Goal: Task Accomplishment & Management: Complete application form

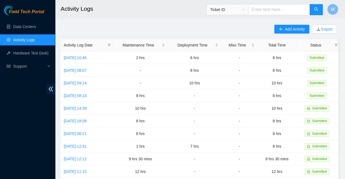
click at [24, 13] on span "Field Tech Portal" at bounding box center [26, 11] width 35 height 5
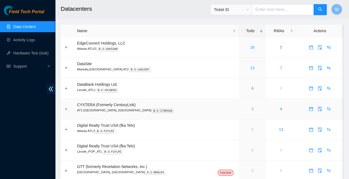
click at [251, 107] on link "3" at bounding box center [252, 109] width 2 height 4
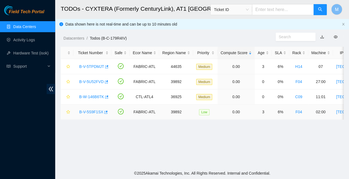
click at [90, 110] on link "B-V-5S9F1SX" at bounding box center [91, 112] width 24 height 4
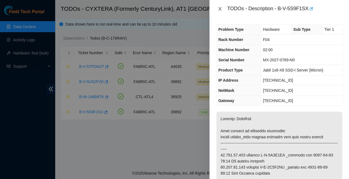
click at [219, 9] on icon "close" at bounding box center [219, 8] width 3 height 3
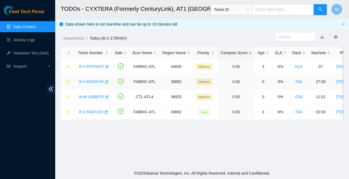
click at [90, 80] on link "B-V-5U52FVD" at bounding box center [91, 82] width 25 height 4
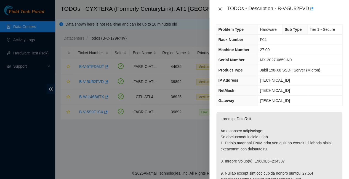
click at [220, 8] on icon "close" at bounding box center [219, 8] width 3 height 3
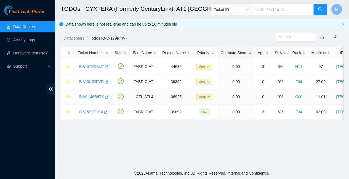
click at [91, 95] on link "B-W-146B6TK" at bounding box center [91, 97] width 25 height 4
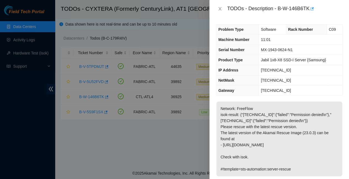
click at [27, 53] on div at bounding box center [174, 89] width 349 height 179
click at [220, 8] on icon "close" at bounding box center [219, 9] width 4 height 4
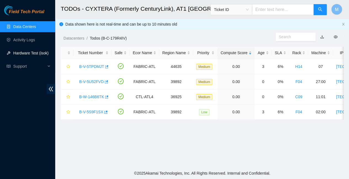
click at [26, 53] on link "Hardware Test (isok)" at bounding box center [30, 53] width 35 height 4
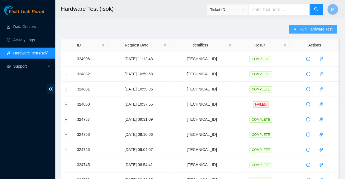
click at [312, 28] on span "Run Hardware Test" at bounding box center [315, 29] width 33 height 6
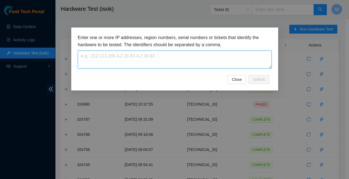
click at [88, 53] on textarea at bounding box center [174, 60] width 193 height 18
paste textarea "[TECHNICAL_ID]"
type textarea "[TECHNICAL_ID]"
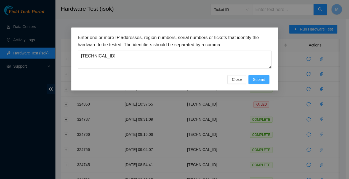
click at [256, 77] on span "Submit" at bounding box center [258, 80] width 12 height 6
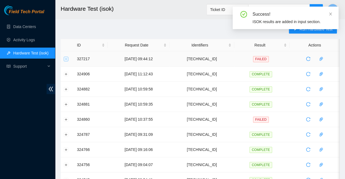
click at [67, 58] on button "Expand row" at bounding box center [66, 59] width 4 height 4
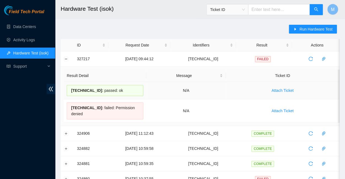
click at [119, 83] on td "23.40.207.141 : passed: ok" at bounding box center [105, 90] width 83 height 17
drag, startPoint x: 119, startPoint y: 87, endPoint x: 70, endPoint y: 88, distance: 49.1
click at [70, 88] on div "23.40.207.141 : passed: ok" at bounding box center [105, 90] width 77 height 11
copy div "23.40.207.141 : passed: ok"
click at [65, 57] on button "Collapse row" at bounding box center [66, 59] width 4 height 4
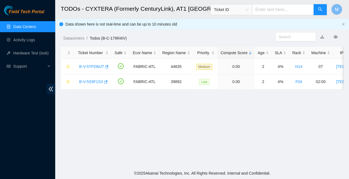
scroll to position [105, 0]
click at [25, 12] on span "Field Tech Portal" at bounding box center [26, 11] width 35 height 5
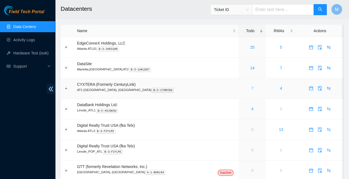
click at [251, 86] on link "7" at bounding box center [252, 88] width 2 height 4
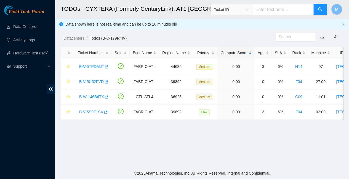
click at [28, 12] on span "Field Tech Portal" at bounding box center [26, 11] width 35 height 5
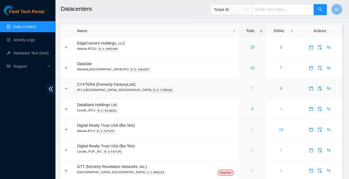
click at [251, 86] on link "7" at bounding box center [252, 88] width 2 height 4
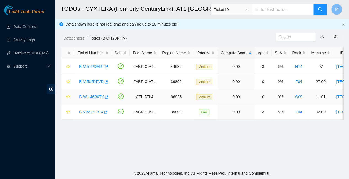
click at [87, 95] on link "B-W-146B6TK" at bounding box center [91, 97] width 25 height 4
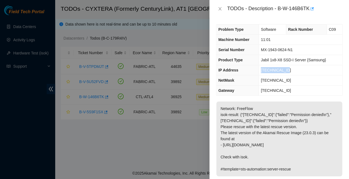
drag, startPoint x: 283, startPoint y: 65, endPoint x: 259, endPoint y: 64, distance: 24.3
click at [259, 65] on td "[TECHNICAL_ID]" at bounding box center [300, 70] width 83 height 10
copy span "[TECHNICAL_ID]"
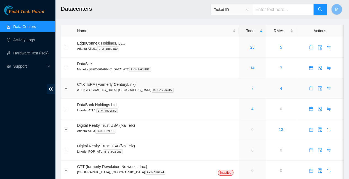
click at [251, 86] on link "7" at bounding box center [252, 88] width 2 height 4
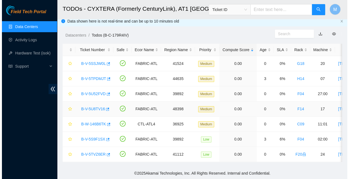
scroll to position [3, 0]
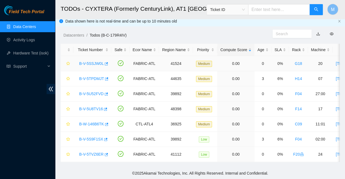
click at [90, 61] on link "B-V-5SSJW0L" at bounding box center [91, 63] width 25 height 4
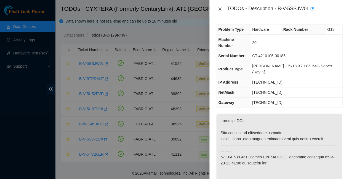
click at [219, 9] on icon "close" at bounding box center [219, 8] width 3 height 3
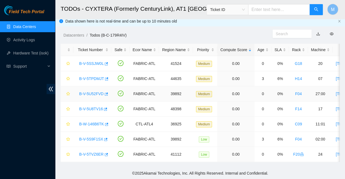
click at [92, 92] on link "B-V-5U52FVD" at bounding box center [91, 94] width 25 height 4
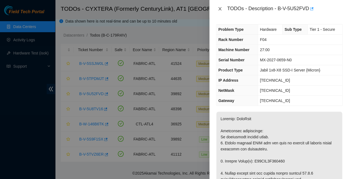
click at [220, 7] on icon "close" at bounding box center [219, 9] width 4 height 4
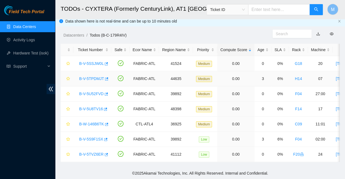
click at [92, 77] on link "B-V-5TPDMJT" at bounding box center [91, 79] width 25 height 4
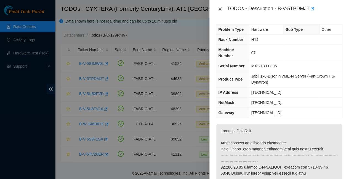
click at [219, 9] on icon "close" at bounding box center [219, 8] width 3 height 3
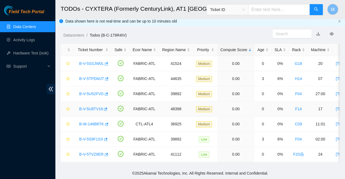
click at [92, 107] on link "B-V-5U8TV16" at bounding box center [91, 109] width 24 height 4
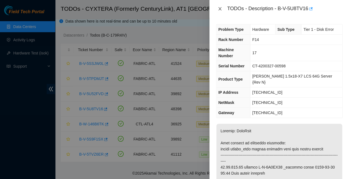
click at [220, 8] on icon "close" at bounding box center [219, 9] width 4 height 4
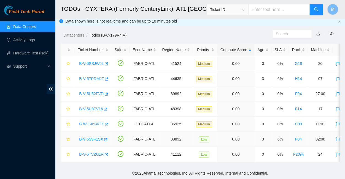
click at [89, 137] on link "B-V-5S9F1SX" at bounding box center [91, 139] width 24 height 4
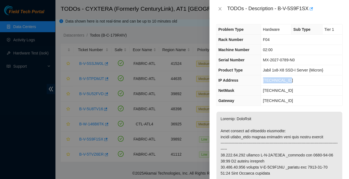
drag, startPoint x: 286, startPoint y: 74, endPoint x: 259, endPoint y: 74, distance: 26.7
click at [260, 76] on td "[TECHNICAL_ID]" at bounding box center [300, 81] width 81 height 10
copy span "[TECHNICAL_ID]"
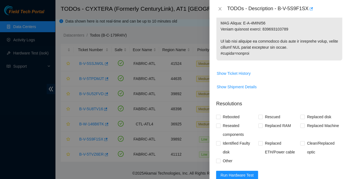
scroll to position [453, 0]
paste textarea "23.222.13.134 : passed: ok"
type textarea "23.222.13.134 : passed: ok"
click at [300, 124] on input "Replaced Machine" at bounding box center [302, 126] width 4 height 4
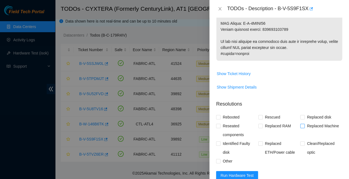
checkbox input "true"
paste textarea "Replaced faulty HDD S# with new HDD S# Rescued with latest version - IPed the s…"
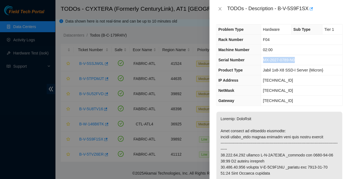
drag, startPoint x: 294, startPoint y: 58, endPoint x: 258, endPoint y: 57, distance: 35.9
click at [258, 57] on tr "Serial Number MX-2027-0789-N0" at bounding box center [279, 60] width 126 height 10
click at [313, 65] on td "Jabil 1x8-X8 SSD-I Server {Micron}" at bounding box center [300, 70] width 81 height 10
drag, startPoint x: 291, startPoint y: 56, endPoint x: 259, endPoint y: 55, distance: 32.0
click at [260, 55] on td "MX-2027-0789-N0" at bounding box center [300, 60] width 81 height 10
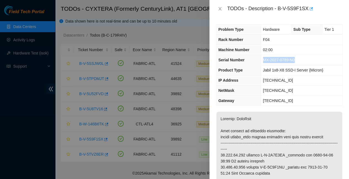
copy span "MX-2027-0789-N0"
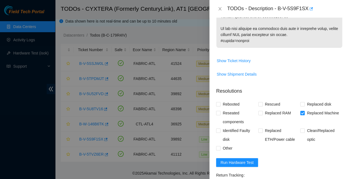
scroll to position [466, 0]
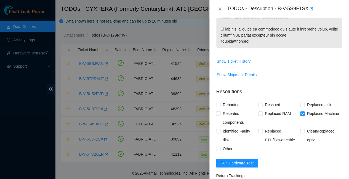
paste textarea "MX-2027-0789-N0"
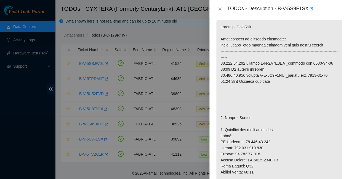
scroll to position [97, 0]
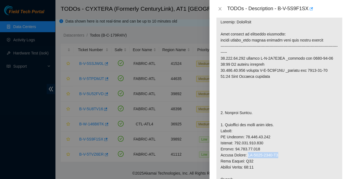
drag, startPoint x: 243, startPoint y: 123, endPoint x: 274, endPoint y: 122, distance: 30.9
copy p "MX-1950-0797-N0"
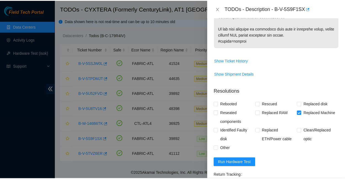
scroll to position [466, 0]
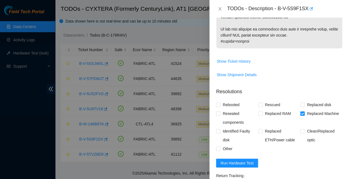
paste textarea "MX-1950-0797-N0"
type textarea "Replaced faulty HDD S#MX-2027-0789-N0 with new HDD S#MX-1950-0797-N0 Rescued wi…"
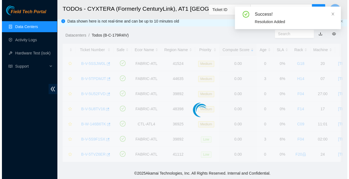
scroll to position [0, 0]
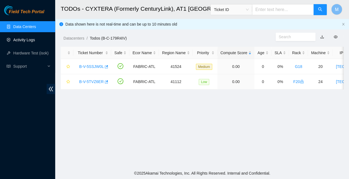
click at [26, 40] on link "Activity Logs" at bounding box center [24, 40] width 22 height 4
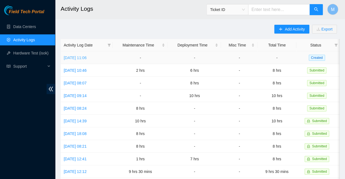
click at [82, 56] on link "Tue, 26 Aug 2025 11:06" at bounding box center [75, 58] width 23 height 4
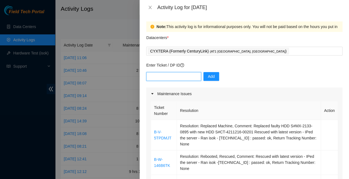
click at [171, 72] on input "text" at bounding box center [173, 76] width 55 height 9
type input "DP83832"
click at [208, 74] on span "Add" at bounding box center [211, 77] width 7 height 6
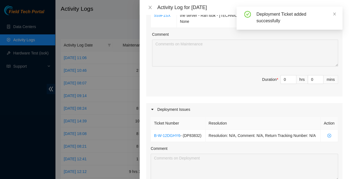
scroll to position [197, 0]
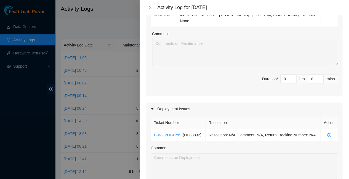
type input "1"
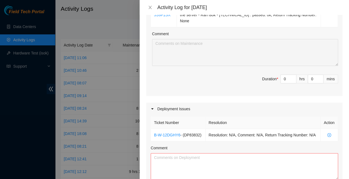
type input "2"
type input "3"
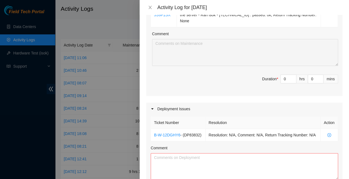
type input "3"
type input "30"
click at [166, 154] on textarea "Comment" at bounding box center [243, 167] width 187 height 27
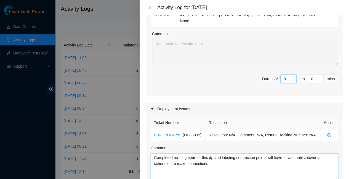
click at [290, 78] on span "Decrease Value" at bounding box center [293, 80] width 6 height 5
type textarea "Completed running fiber for this dp and labeling connection points will have to…"
type input "1"
type input "3"
click at [292, 77] on icon "up" at bounding box center [293, 78] width 2 height 2
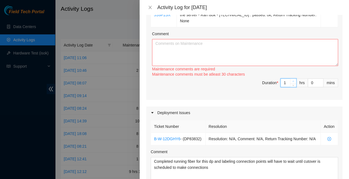
click at [290, 35] on div "Ticket Number Resolution Action B-V-5TPDMJT Resolution: Replaced Machine, Comme…" at bounding box center [244, 1] width 196 height 197
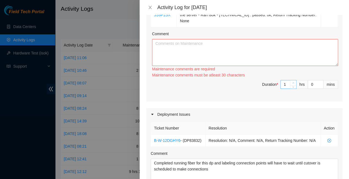
type input "2"
type input "4"
click at [291, 82] on span "up" at bounding box center [292, 83] width 3 height 3
click at [314, 80] on input "0" at bounding box center [315, 84] width 15 height 8
type input "3"
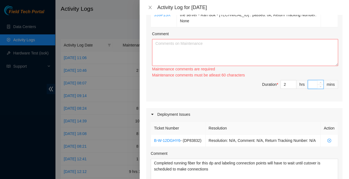
type input "33"
type input "30"
type input "5"
type input "0"
type input "30"
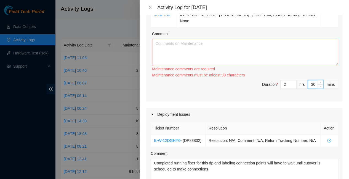
click at [250, 57] on div "Ticket Number Resolution Action B-V-5TPDMJT Resolution: Replaced Machine, Comme…" at bounding box center [244, 2] width 196 height 198
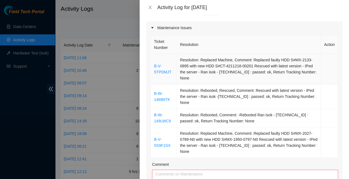
scroll to position [70, 0]
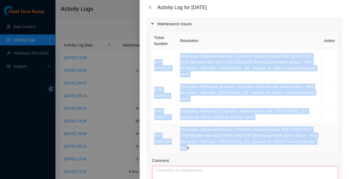
drag, startPoint x: 152, startPoint y: 51, endPoint x: 266, endPoint y: 111, distance: 129.2
click at [266, 111] on tbody "B-V-5TPDMJT Resolution: Replaced Machine, Comment: Replaced faulty HDD S#MX-213…" at bounding box center [244, 102] width 187 height 104
copy tbody "B-V-5TPDMJT Resolution: Replaced Machine, Comment: Replaced faulty HDD S#MX-213…"
click at [204, 166] on textarea "Comment" at bounding box center [245, 179] width 186 height 27
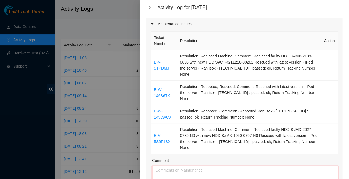
paste textarea "B-V-5TPDMJT Resolution: Replaced Machine, Comment: Replaced faulty HDD S#MX-213…"
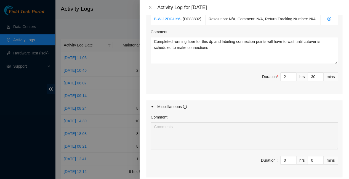
scroll to position [313, 0]
type textarea "B-V-5TPDMJT Resolution: Replaced Machine, Comment: Replaced faulty HDD S#MX-213…"
type input "31"
type input "1"
click at [318, 74] on span "up" at bounding box center [319, 75] width 3 height 3
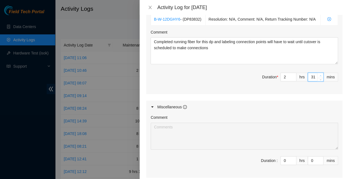
type input "32"
type input "2"
click at [318, 74] on span "up" at bounding box center [319, 75] width 3 height 3
type input "3"
type input "4"
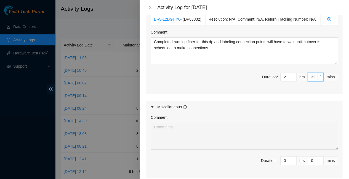
type input "33"
type input "30"
type input "3"
type input "5"
click at [291, 74] on span "up" at bounding box center [292, 75] width 3 height 3
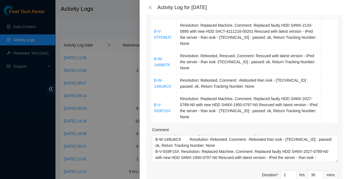
scroll to position [96, 0]
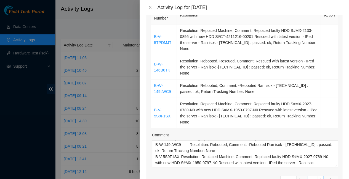
click at [313, 176] on input "30" at bounding box center [315, 180] width 15 height 8
type input "3"
type input "0"
type input "3"
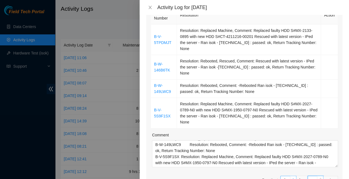
type input "6"
click at [291, 178] on span "up" at bounding box center [292, 179] width 3 height 3
click at [318, 149] on div "Ticket Number Resolution Action B-V-5TPDMJT Resolution: Replaced Machine, Comme…" at bounding box center [244, 101] width 196 height 193
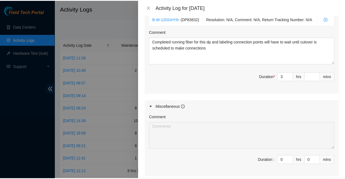
scroll to position [313, 0]
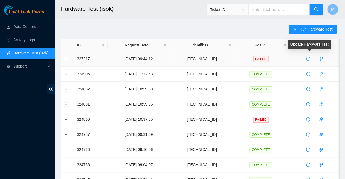
click at [308, 58] on icon "reload" at bounding box center [308, 59] width 4 height 4
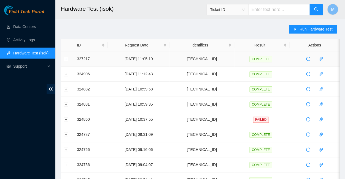
click at [66, 57] on button "Expand row" at bounding box center [66, 59] width 4 height 4
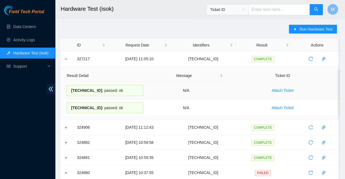
drag, startPoint x: 117, startPoint y: 90, endPoint x: 101, endPoint y: 84, distance: 16.8
click at [66, 58] on button "Collapse row" at bounding box center [66, 59] width 4 height 4
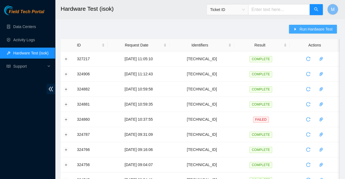
click at [308, 30] on span "Run Hardware Test" at bounding box center [315, 29] width 33 height 6
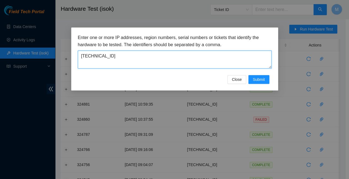
drag, startPoint x: 106, startPoint y: 53, endPoint x: 77, endPoint y: 51, distance: 29.6
click at [77, 51] on div "Enter one or more IP addresses, region numbers, serial numbers or tickets that …" at bounding box center [174, 59] width 207 height 63
paste textarea "204.74.205"
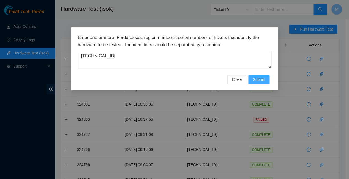
click at [257, 77] on span "Submit" at bounding box center [258, 80] width 12 height 6
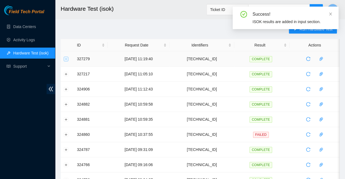
click at [67, 57] on button "Expand row" at bounding box center [66, 59] width 4 height 4
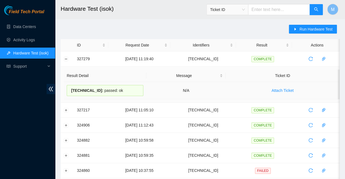
drag, startPoint x: 118, startPoint y: 89, endPoint x: 68, endPoint y: 87, distance: 50.5
click at [68, 87] on div "[TECHNICAL_ID] : passed: ok" at bounding box center [105, 90] width 77 height 11
copy div "[TECHNICAL_ID] : passed: ok"
click at [64, 57] on button "Collapse row" at bounding box center [66, 59] width 4 height 4
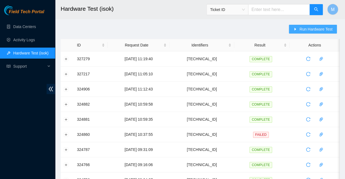
click at [317, 28] on span "Run Hardware Test" at bounding box center [315, 29] width 33 height 6
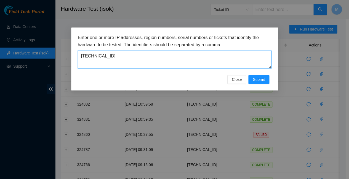
drag, startPoint x: 107, startPoint y: 53, endPoint x: 76, endPoint y: 54, distance: 31.7
click at [76, 54] on div "Enter one or more IP addresses, region numbers, serial numbers or tickets that …" at bounding box center [174, 59] width 207 height 63
paste textarea "13.25.74"
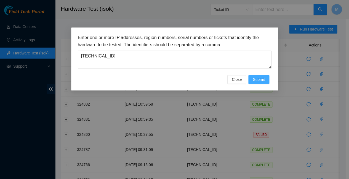
click at [259, 77] on span "Submit" at bounding box center [258, 80] width 12 height 6
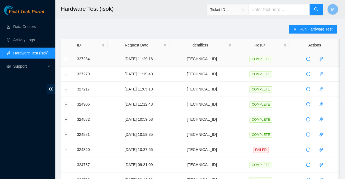
click at [66, 57] on button "Expand row" at bounding box center [66, 59] width 4 height 4
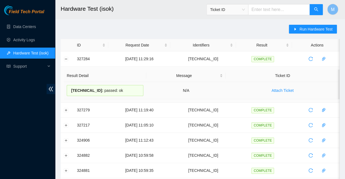
drag, startPoint x: 116, startPoint y: 88, endPoint x: 69, endPoint y: 87, distance: 47.1
click at [69, 87] on div "[TECHNICAL_ID] : passed: ok" at bounding box center [105, 90] width 77 height 11
copy div "[TECHNICAL_ID] : passed: ok"
click at [66, 58] on button "Collapse row" at bounding box center [66, 59] width 4 height 4
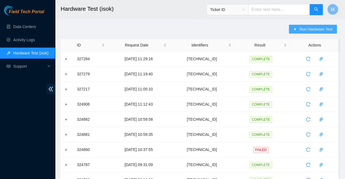
click at [313, 29] on span "Run Hardware Test" at bounding box center [315, 29] width 33 height 6
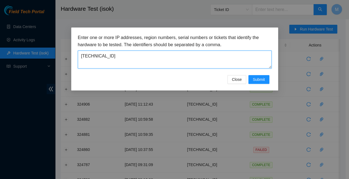
drag, startPoint x: 107, startPoint y: 53, endPoint x: 77, endPoint y: 50, distance: 30.4
click at [78, 51] on textarea "[TECHNICAL_ID]" at bounding box center [174, 60] width 193 height 18
paste textarea "22.13.13"
type textarea "[TECHNICAL_ID]"
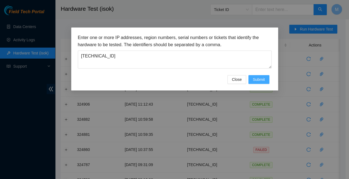
click at [257, 77] on span "Submit" at bounding box center [258, 80] width 12 height 6
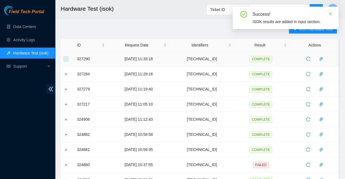
click at [65, 58] on button "Expand row" at bounding box center [66, 59] width 4 height 4
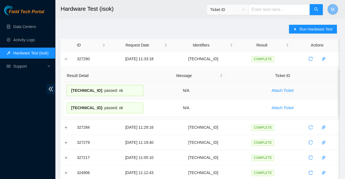
drag, startPoint x: 117, startPoint y: 87, endPoint x: 69, endPoint y: 87, distance: 47.7
click at [69, 87] on div "[TECHNICAL_ID] : passed: ok" at bounding box center [105, 90] width 77 height 11
copy div "[TECHNICAL_ID] : passed: ok"
click at [68, 57] on button "Collapse row" at bounding box center [66, 59] width 4 height 4
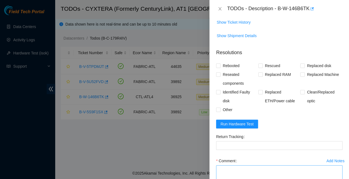
scroll to position [167, 0]
click at [221, 166] on textarea "Comment" at bounding box center [279, 176] width 126 height 21
paste textarea "[TECHNICAL_ID] : passed: ok"
type textarea "[TECHNICAL_ID] : passed: ok"
click at [219, 64] on input "Rebooted" at bounding box center [218, 66] width 4 height 4
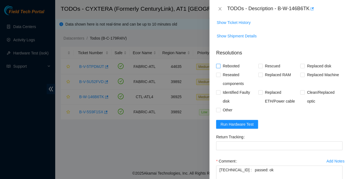
checkbox input "true"
click at [259, 64] on input "Rescued" at bounding box center [260, 66] width 4 height 4
checkbox input "true"
click at [217, 166] on textarea "[TECHNICAL_ID] : passed: ok" at bounding box center [279, 176] width 126 height 21
paste textarea "Rescued with latest version - IPed the server - Ran isok -"
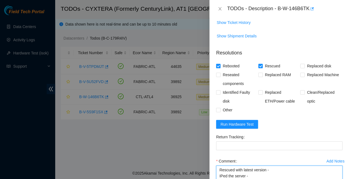
type textarea "Rescued with latest version - IPed the server - Ran isok -[TECHNICAL_ID] : pass…"
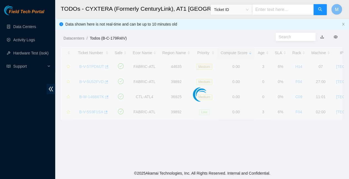
scroll to position [105, 0]
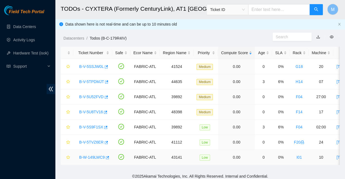
click at [90, 155] on link "B-W-149LWC9" at bounding box center [92, 157] width 26 height 4
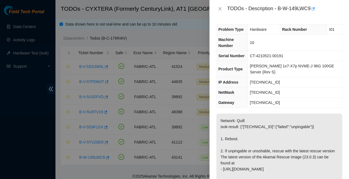
scroll to position [0, 0]
drag, startPoint x: 276, startPoint y: 66, endPoint x: 250, endPoint y: 64, distance: 26.0
click at [250, 77] on td "[TECHNICAL_ID]" at bounding box center [295, 82] width 94 height 10
copy span "[TECHNICAL_ID]"
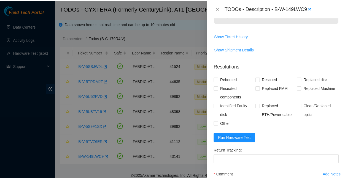
scroll to position [177, 0]
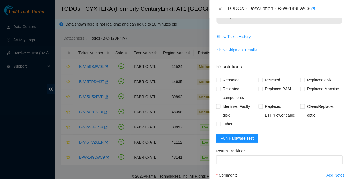
paste textarea "[TECHNICAL_ID] : passed: ok"
type textarea "[TECHNICAL_ID] : passed: ok"
click at [219, 78] on input "Rebooted" at bounding box center [218, 80] width 4 height 4
checkbox input "true"
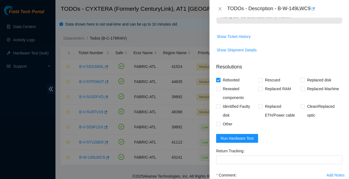
paste textarea "-Rebooted Ran isok"
type textarea "-Rebooted Ran isok - [TECHNICAL_ID] : passed: ok"
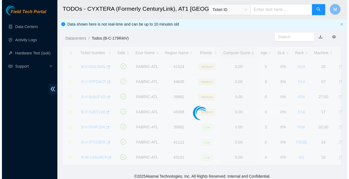
scroll to position [105, 0]
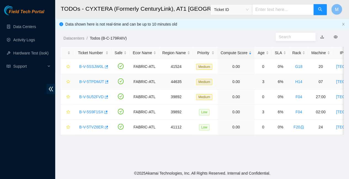
click at [92, 80] on link "B-V-5TPDMJT" at bounding box center [91, 82] width 25 height 4
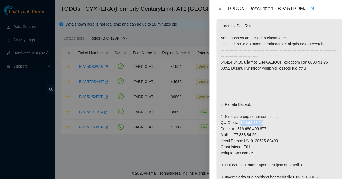
drag, startPoint x: 259, startPoint y: 96, endPoint x: 237, endPoint y: 95, distance: 21.8
copy p "[TECHNICAL_ID]"
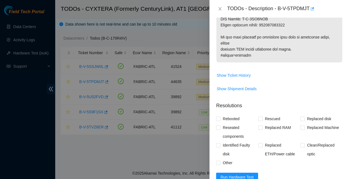
scroll to position [403, 0]
paste textarea "[TECHNICAL_ID] : passed: ok"
paste textarea "Replaced faulty HDD S# with new HDD S# Rescued with latest version - IPed the s…"
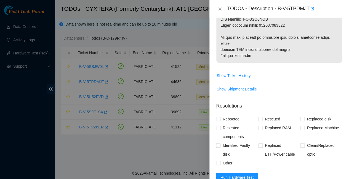
scroll to position [0, 0]
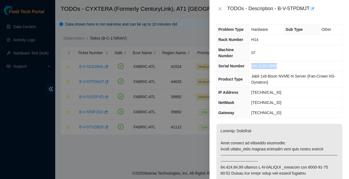
drag, startPoint x: 247, startPoint y: 61, endPoint x: 275, endPoint y: 62, distance: 28.1
click at [275, 62] on td "MX-2133-0895" at bounding box center [295, 66] width 93 height 10
copy span "MX-2133-0895"
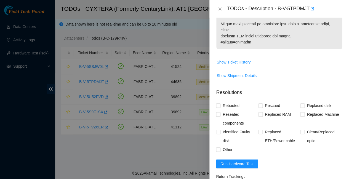
scroll to position [415, 0]
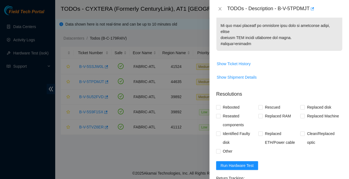
paste textarea "MX-2133-0895"
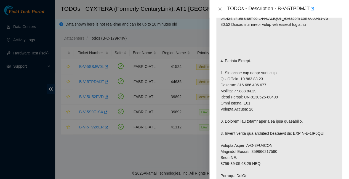
scroll to position [149, 0]
drag, startPoint x: 243, startPoint y: 66, endPoint x: 276, endPoint y: 66, distance: 33.6
click at [276, 66] on p at bounding box center [279, 146] width 126 height 342
copy p "CT-4211216-00201"
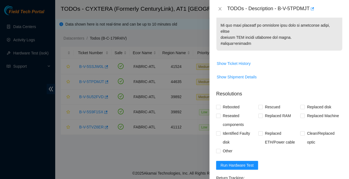
scroll to position [415, 0]
paste textarea "CT-4211216-00201"
type textarea "Replaced faulty HDD S#MX-2133-0895 with new HDD S#CT-4211216-00201 Rescued with…"
click at [300, 114] on input "Replaced Machine" at bounding box center [302, 116] width 4 height 4
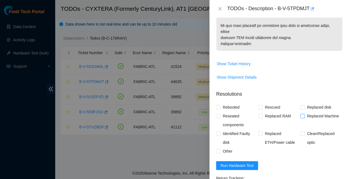
checkbox input "true"
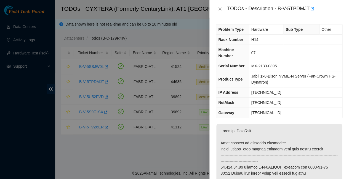
scroll to position [0, 0]
